Goal: Task Accomplishment & Management: Use online tool/utility

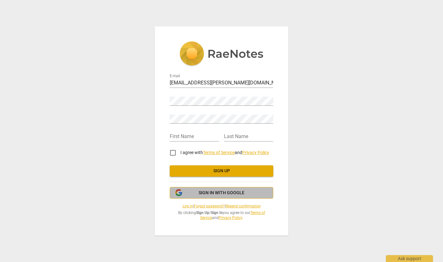
click at [224, 191] on span "Sign in with Google" at bounding box center [222, 193] width 46 height 6
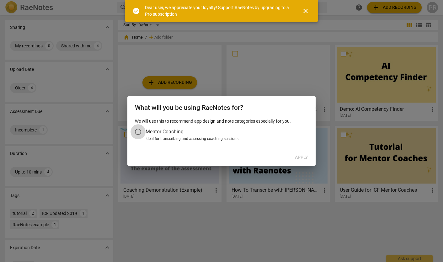
click at [140, 131] on input "Mentor Coaching" at bounding box center [137, 131] width 15 height 15
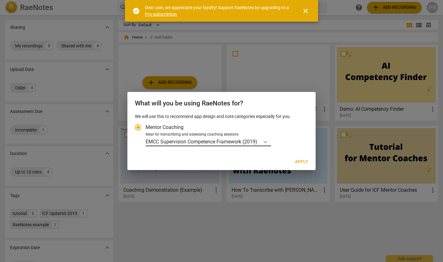
click at [265, 141] on icon "Account type" at bounding box center [265, 142] width 6 height 6
click at [0, 0] on input "Ideal for transcribing and assessing coaching sessions EMCC Supervision Compete…" at bounding box center [0, 0] width 0 height 0
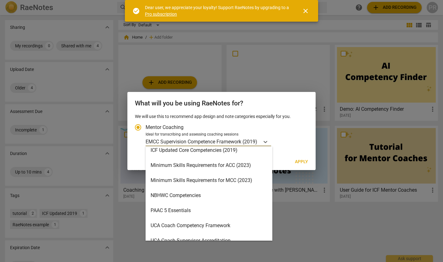
scroll to position [134, 0]
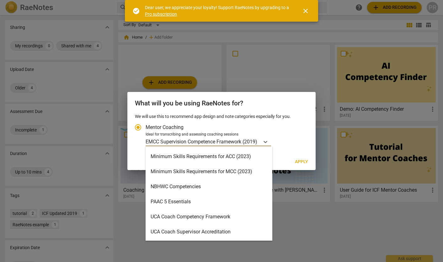
click at [219, 171] on div "Minimum Skills Requirements for MCC (2023)" at bounding box center [209, 171] width 127 height 15
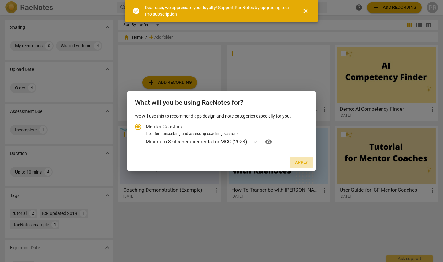
click at [301, 161] on span "Apply" at bounding box center [301, 162] width 13 height 6
radio input "false"
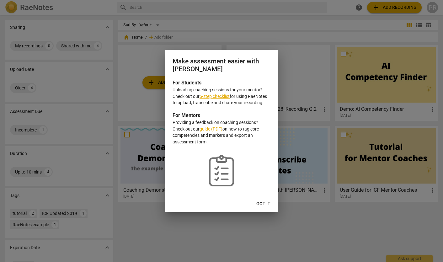
click at [263, 204] on span "Got it" at bounding box center [263, 204] width 14 height 6
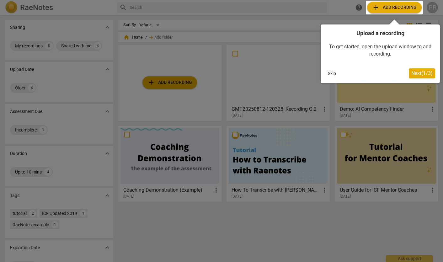
click at [331, 72] on button "Skip" at bounding box center [331, 73] width 13 height 9
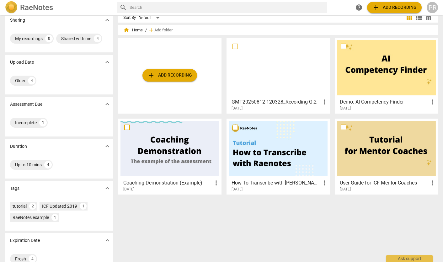
scroll to position [0, 0]
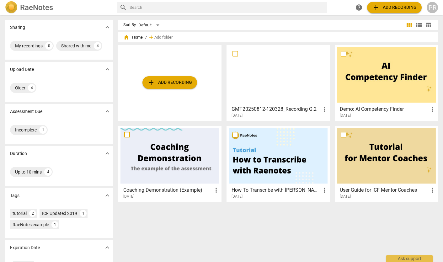
click at [393, 159] on div at bounding box center [386, 156] width 99 height 56
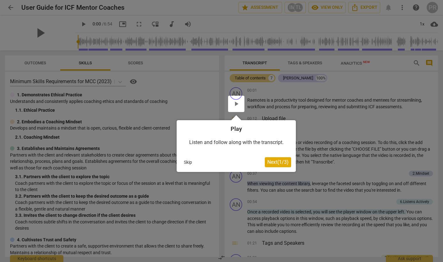
click at [279, 159] on span "Next ( 1 / 3 )" at bounding box center [277, 162] width 21 height 6
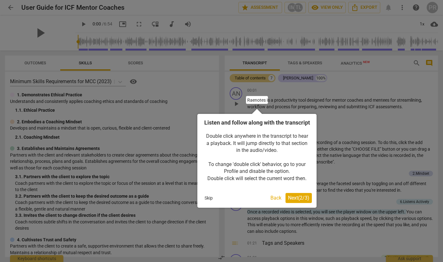
click at [292, 201] on span "Next ( 2 / 3 )" at bounding box center [298, 198] width 21 height 6
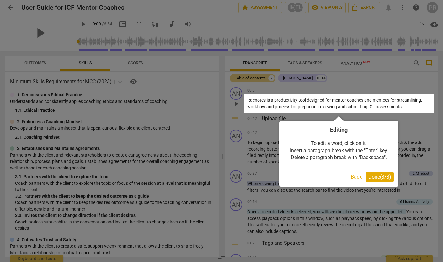
click at [374, 176] on span "Done ( 3 / 3 )" at bounding box center [379, 177] width 23 height 6
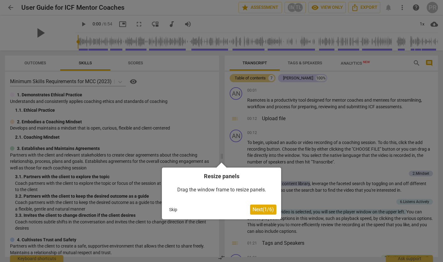
click at [170, 209] on button "Skip" at bounding box center [173, 209] width 13 height 9
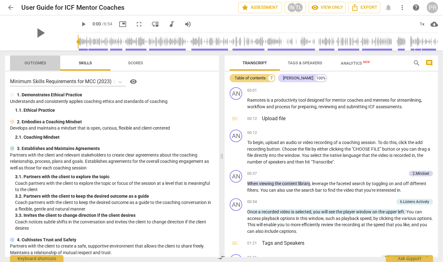
click at [31, 61] on span "Outcomes" at bounding box center [35, 63] width 22 height 5
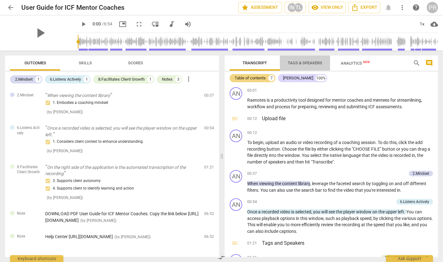
click at [314, 63] on span "Tags & Speakers" at bounding box center [305, 63] width 34 height 5
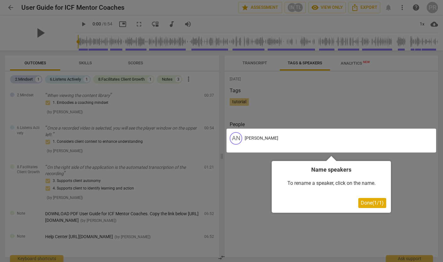
click at [260, 62] on div at bounding box center [221, 131] width 443 height 262
click at [367, 203] on span "Done ( 1 / 1 )" at bounding box center [372, 203] width 23 height 6
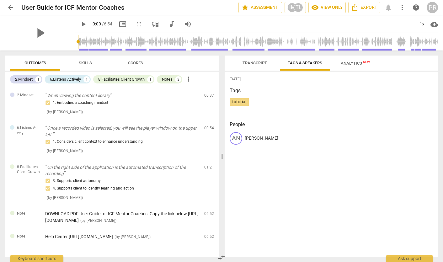
click at [256, 64] on span "Transcript" at bounding box center [254, 63] width 24 height 5
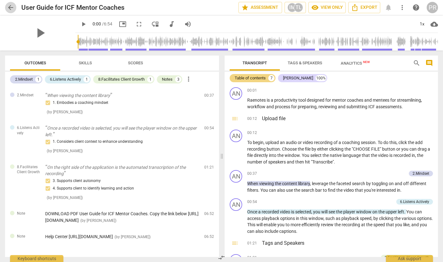
click at [8, 7] on span "arrow_back" at bounding box center [11, 8] width 8 height 8
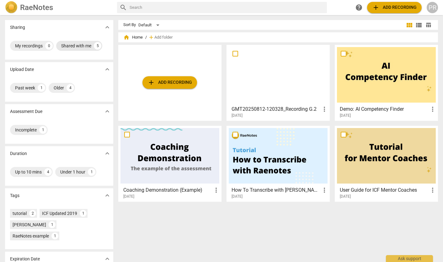
click at [71, 45] on div "Shared with me" at bounding box center [76, 46] width 30 height 6
click at [30, 46] on div "Shared with me" at bounding box center [30, 46] width 30 height 6
click at [69, 45] on div "Shared with me" at bounding box center [76, 46] width 30 height 6
click at [29, 87] on div "Past week" at bounding box center [25, 88] width 20 height 6
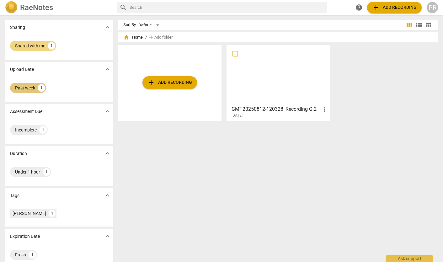
click at [30, 89] on div "Past week" at bounding box center [25, 88] width 20 height 6
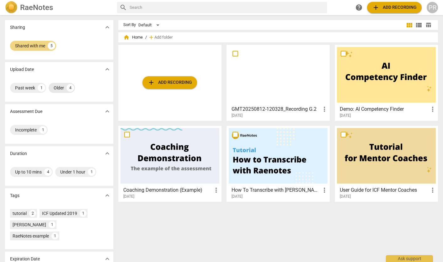
click at [59, 87] on div "Older" at bounding box center [59, 88] width 10 height 6
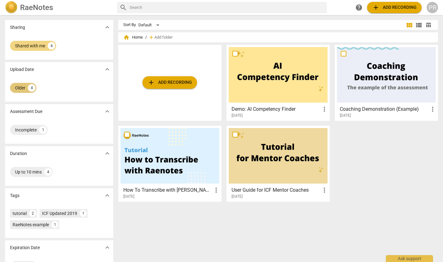
click at [23, 87] on div "Older" at bounding box center [20, 88] width 10 height 6
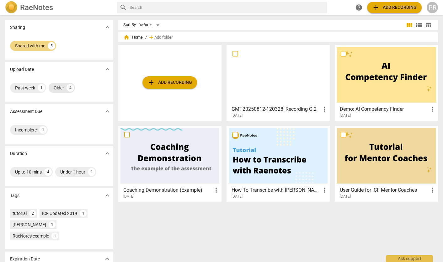
click at [23, 87] on div "Past week" at bounding box center [25, 88] width 20 height 6
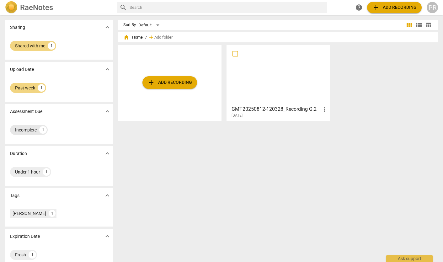
click at [26, 130] on div "Incomplete" at bounding box center [26, 130] width 22 height 6
click at [268, 85] on div at bounding box center [278, 75] width 99 height 56
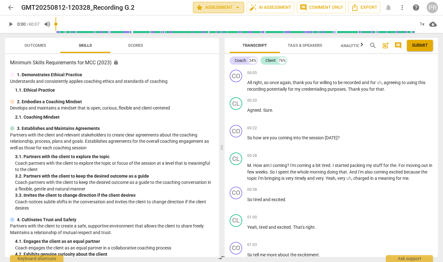
click at [230, 8] on span "star Assessment arrow_drop_down" at bounding box center [218, 8] width 45 height 8
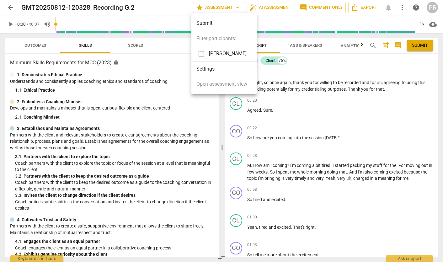
click at [229, 5] on div at bounding box center [221, 131] width 443 height 262
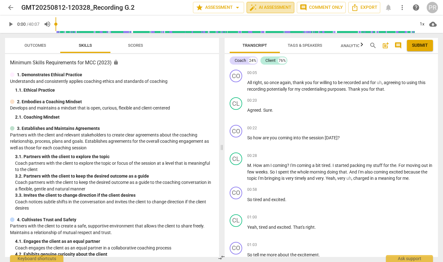
click at [274, 7] on span "auto_fix_high AI Assessment" at bounding box center [270, 8] width 42 height 8
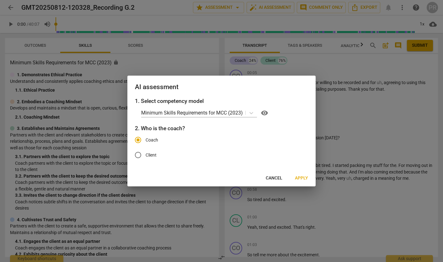
click at [342, 120] on div at bounding box center [221, 131] width 443 height 262
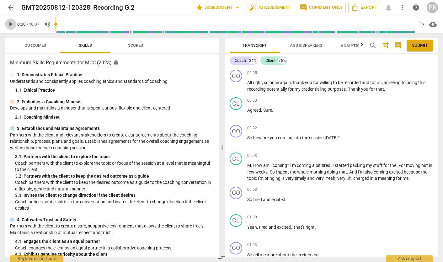
click at [12, 22] on span "play_arrow" at bounding box center [11, 24] width 8 height 8
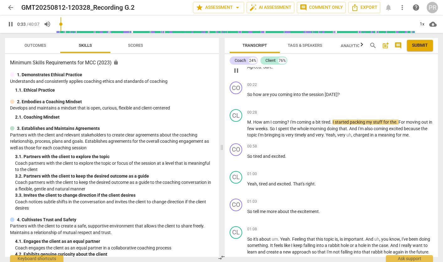
scroll to position [31, 0]
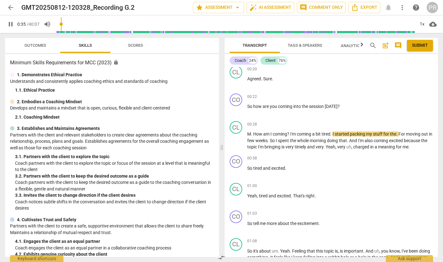
click at [11, 24] on span "pause" at bounding box center [11, 24] width 8 height 8
type input "36"
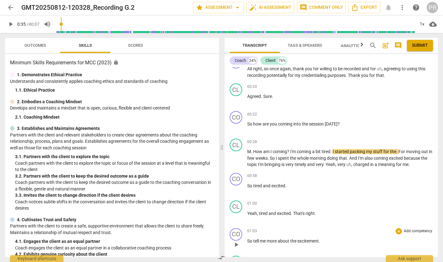
scroll to position [0, 0]
